Goal: Task Accomplishment & Management: Manage account settings

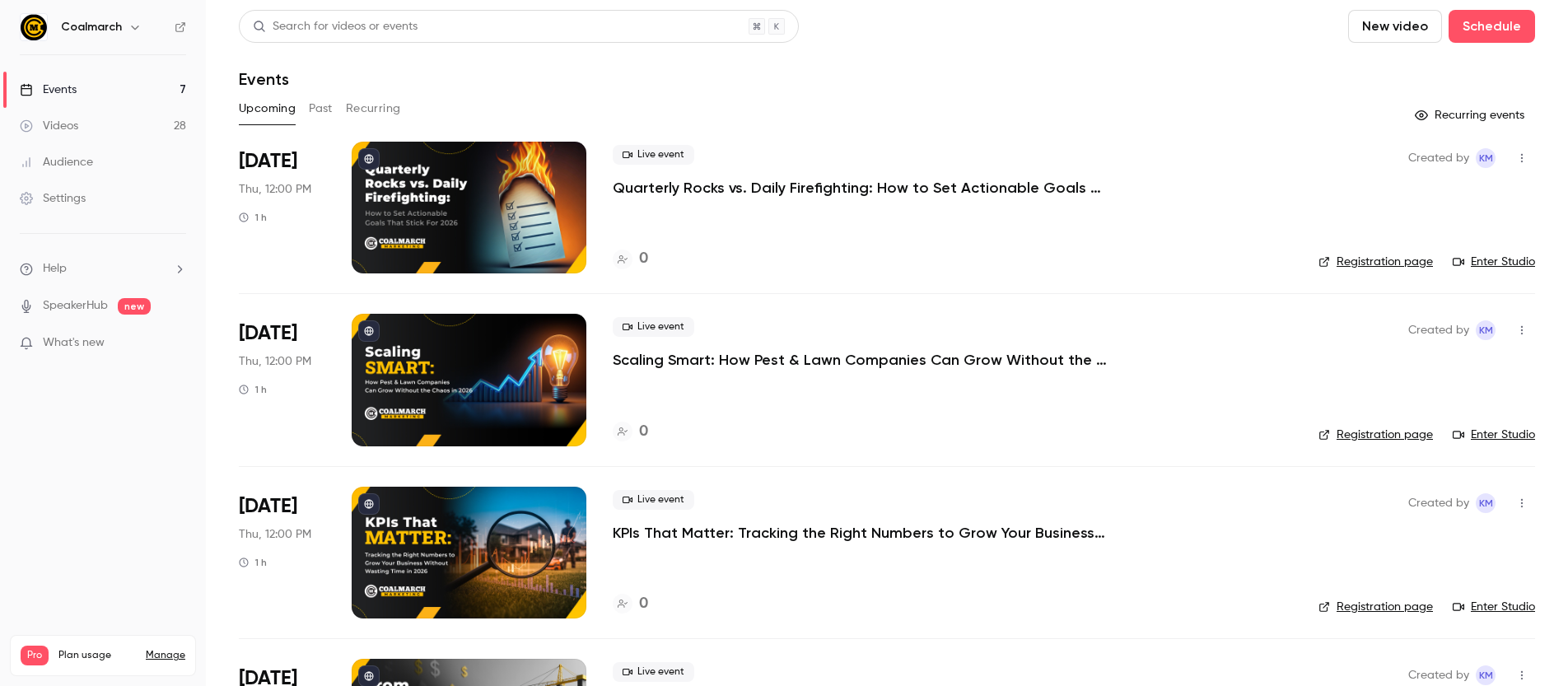
click at [661, 181] on p "Quarterly Rocks vs. Daily Firefighting: How to Set Actionable Goals That Stick …" at bounding box center [860, 187] width 494 height 20
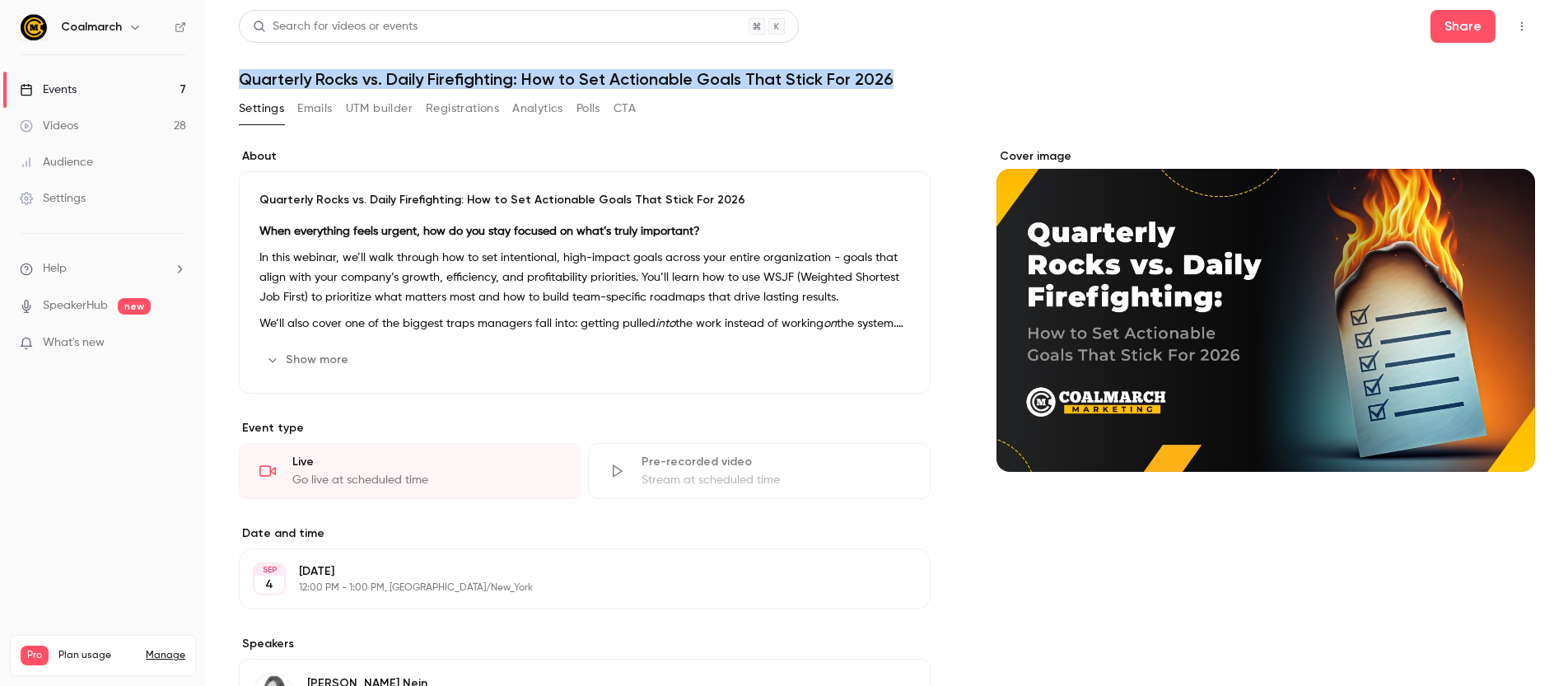
drag, startPoint x: 912, startPoint y: 81, endPoint x: 270, endPoint y: 66, distance: 642.2
click at [270, 66] on header "Search for videos or events Share Quarterly Rocks vs. Daily Firefighting: How t…" at bounding box center [887, 48] width 1296 height 79
drag, startPoint x: 565, startPoint y: 57, endPoint x: 545, endPoint y: 63, distance: 20.9
click at [562, 57] on header "Search for videos or events Share Quarterly Rocks vs. Daily Firefighting: How t…" at bounding box center [887, 48] width 1296 height 79
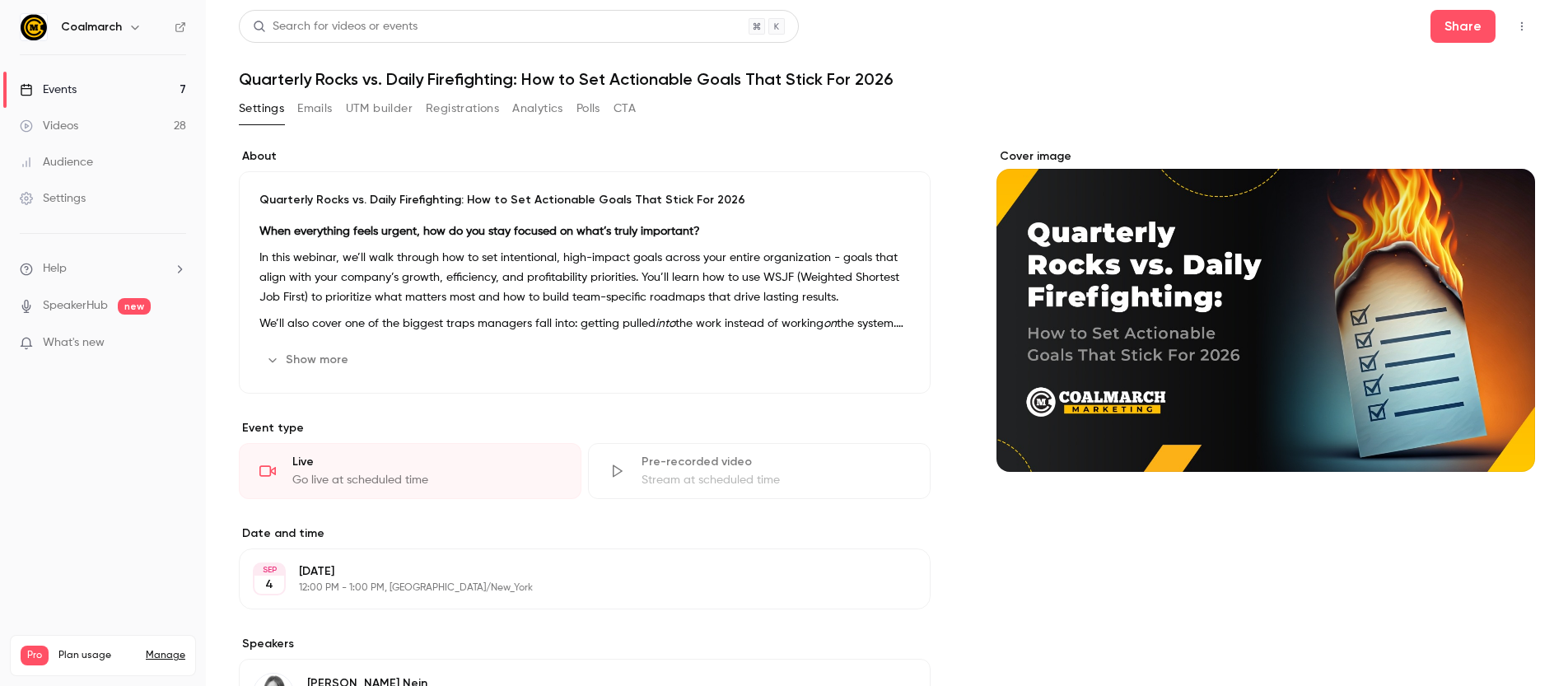
click at [525, 79] on h1 "Quarterly Rocks vs. Daily Firefighting: How to Set Actionable Goals That Stick …" at bounding box center [887, 79] width 1296 height 20
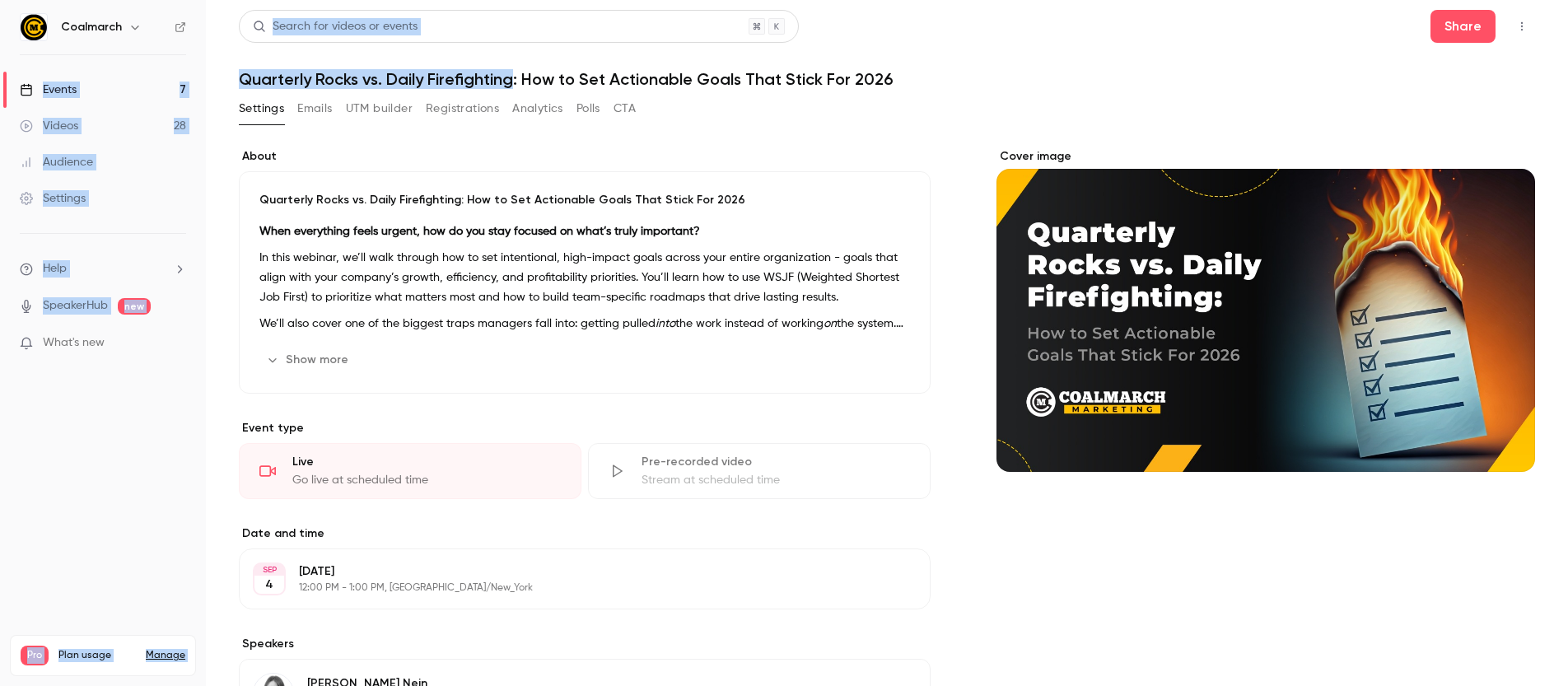
drag, startPoint x: 512, startPoint y: 82, endPoint x: 180, endPoint y: 74, distance: 332.1
click at [180, 74] on div "Coalmarch Events 7 Videos 28 Audience Settings Help SpeakerHub new What's new P…" at bounding box center [784, 343] width 1568 height 686
click at [350, 70] on h1 "Quarterly Rocks vs. Daily Firefighting: How to Set Actionable Goals That Stick …" at bounding box center [887, 79] width 1296 height 20
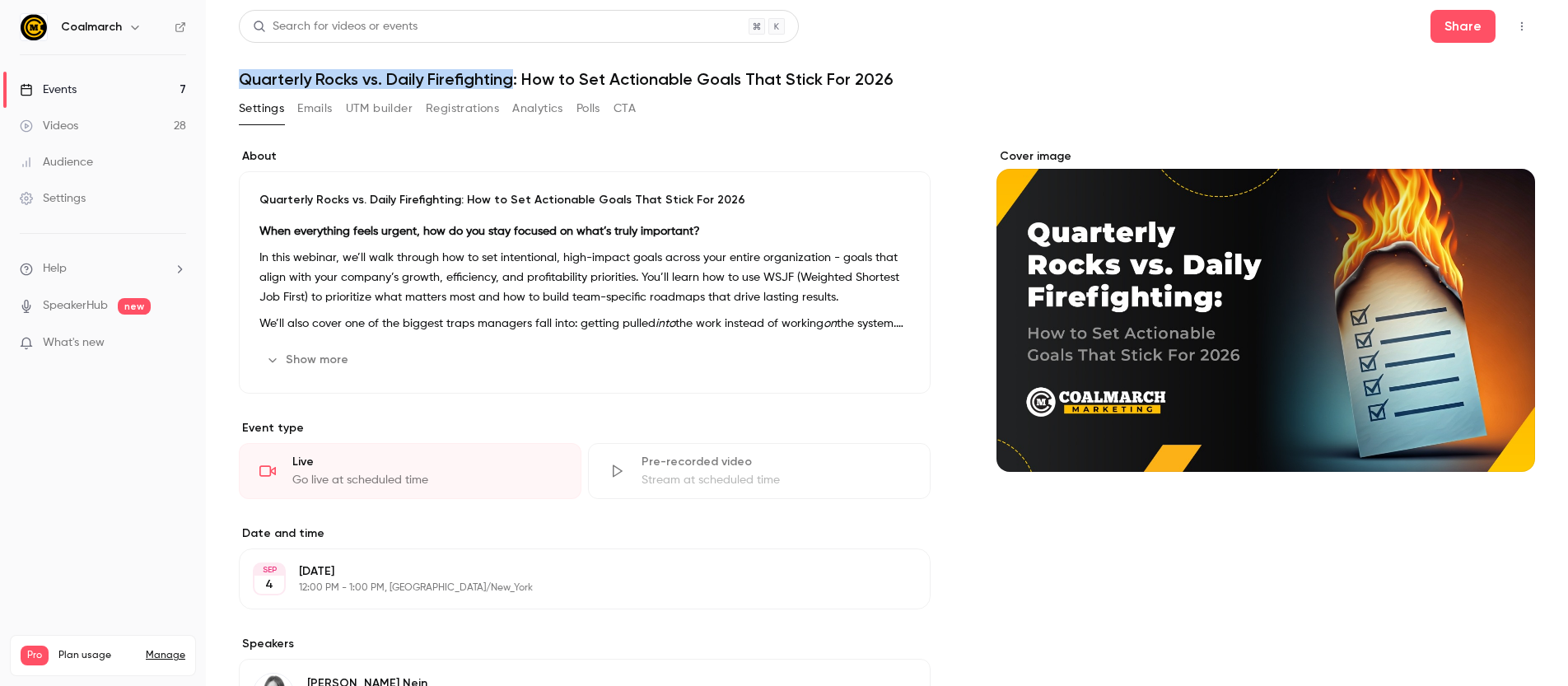
drag, startPoint x: 517, startPoint y: 79, endPoint x: 231, endPoint y: 75, distance: 286.0
click at [231, 75] on main "Search for videos or events Share Quarterly Rocks vs. Daily Firefighting: How t…" at bounding box center [888, 343] width 1363 height 686
copy h1 "Quarterly Rocks vs. Daily Firefighting"
click at [1388, 390] on div "Cover image" at bounding box center [1266, 310] width 539 height 324
click at [0, 0] on input "Cover image" at bounding box center [0, 0] width 0 height 0
